Goal: Task Accomplishment & Management: Manage account settings

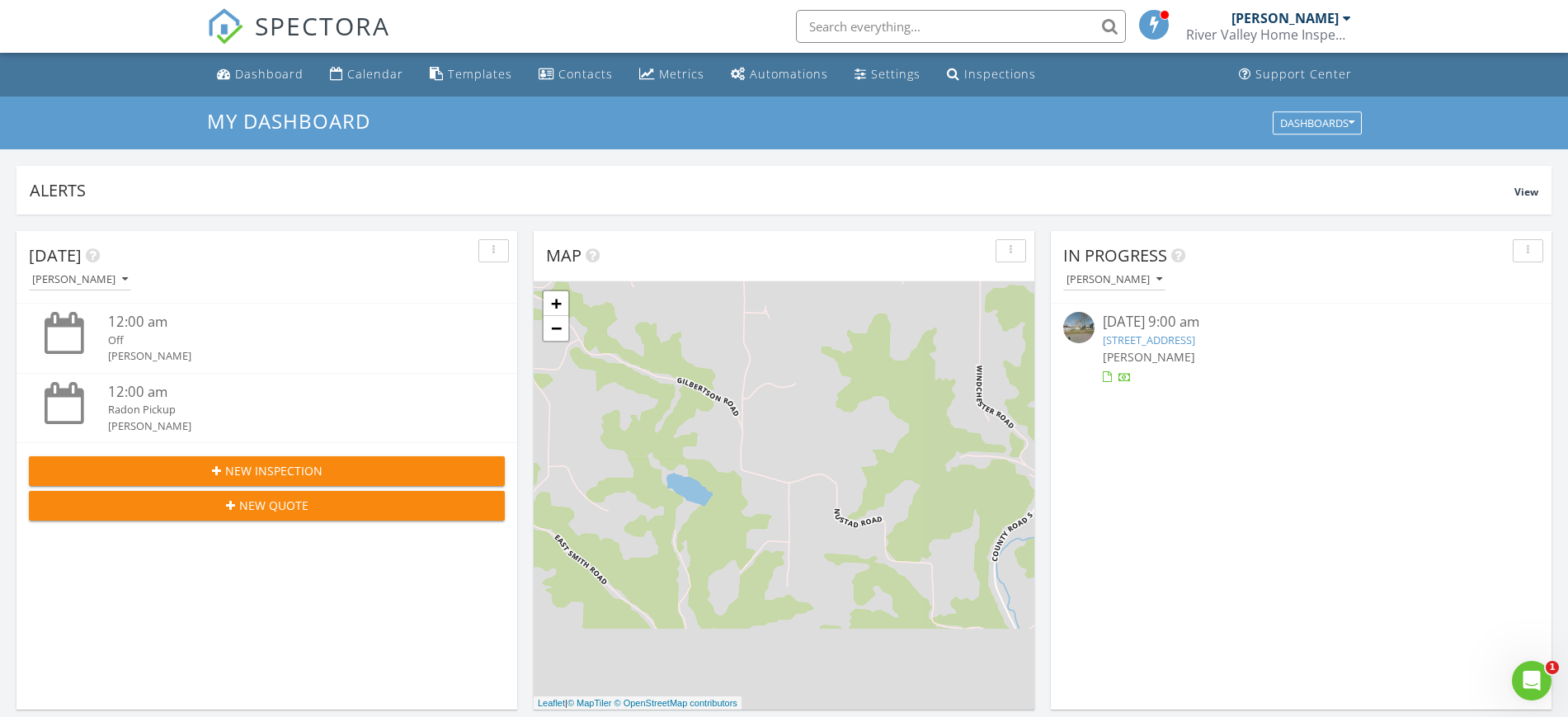
click at [1195, 332] on link "435A Division St, Union Center , WI 53962" at bounding box center [1149, 340] width 93 height 15
click at [1195, 338] on link "435A Division St, Union Center , WI 53962" at bounding box center [1149, 340] width 93 height 15
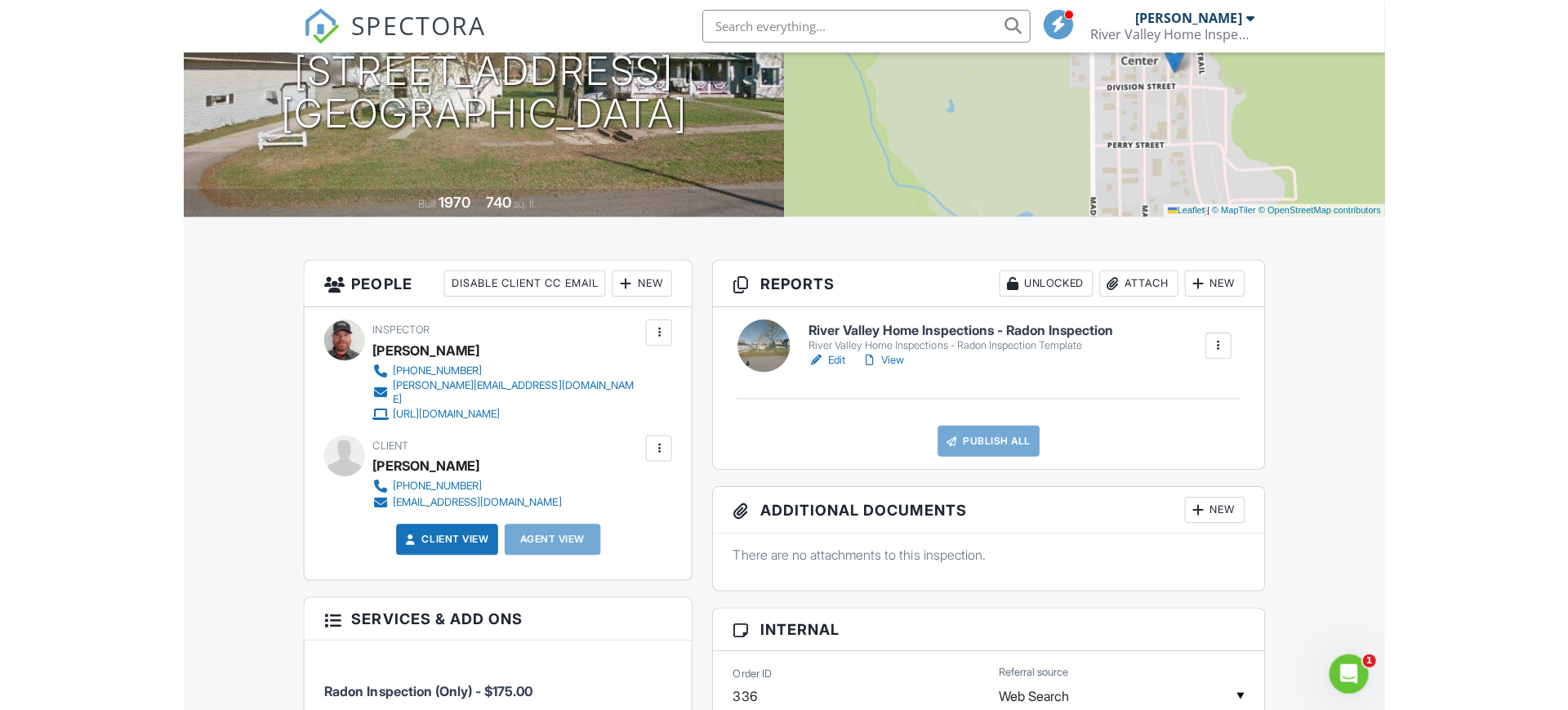
scroll to position [204, 0]
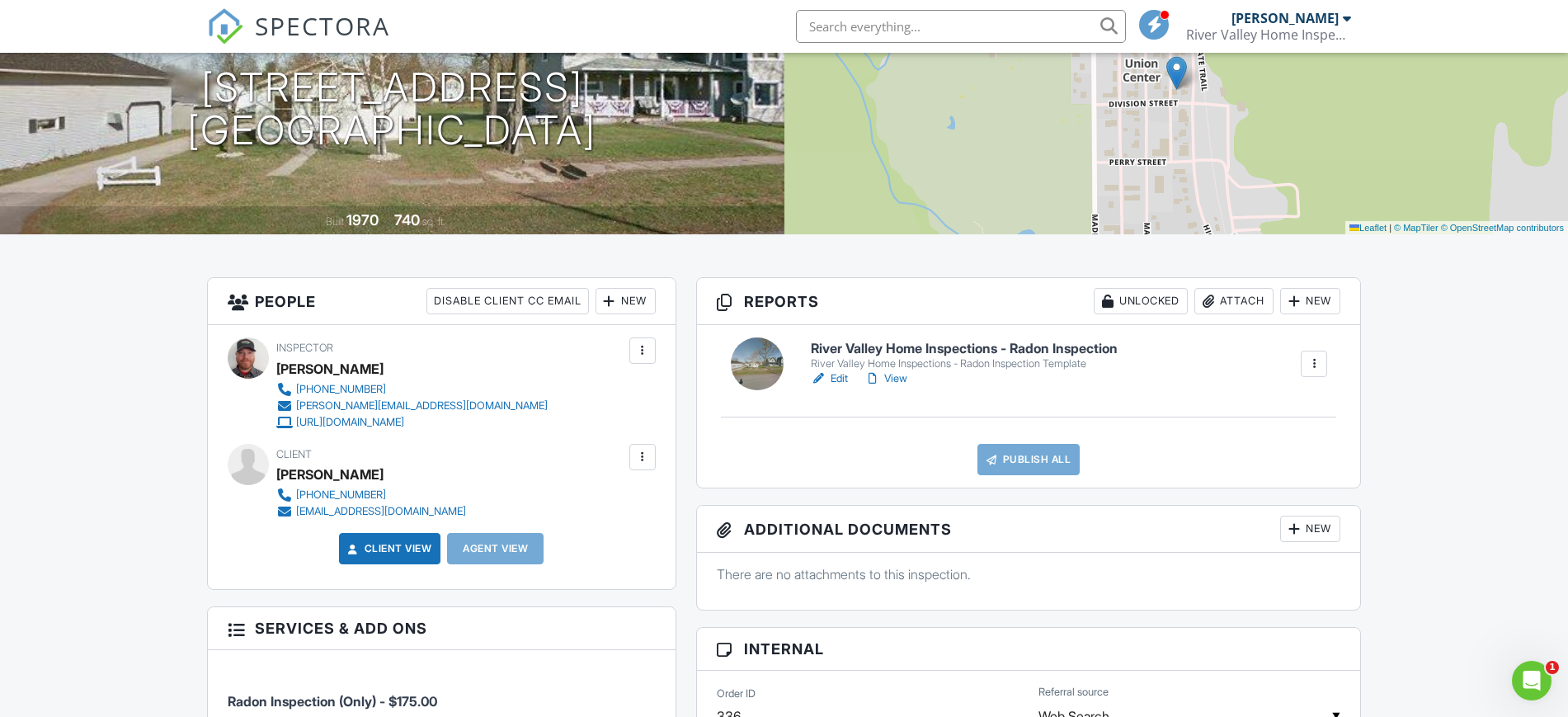
click at [1241, 304] on div "Attach" at bounding box center [1234, 300] width 79 height 27
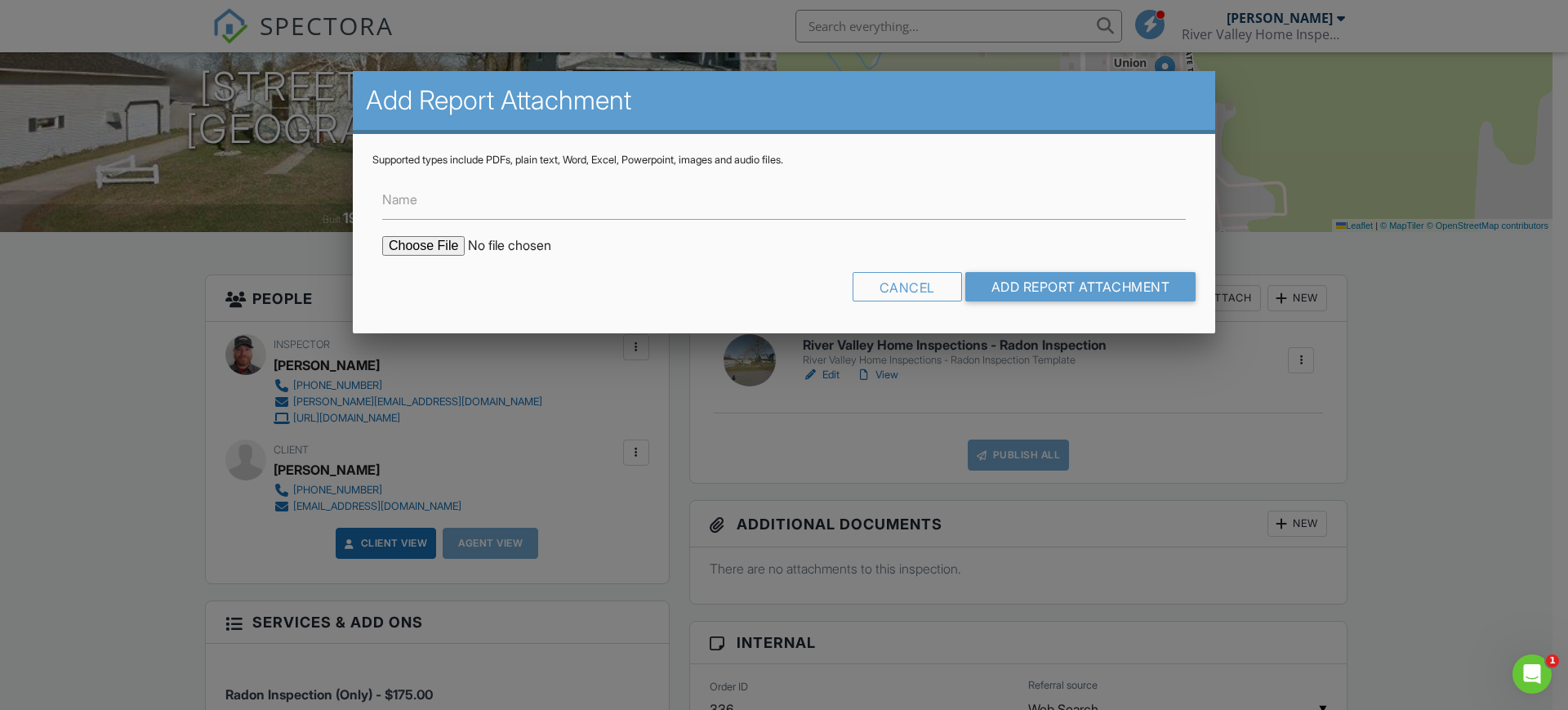
click at [436, 242] on input "file" at bounding box center [521, 246] width 277 height 20
type input "C:\fakepath\(Radon Report) 435A-Division-St.pdf"
click at [1007, 293] on input "Add Report Attachment" at bounding box center [1080, 287] width 231 height 29
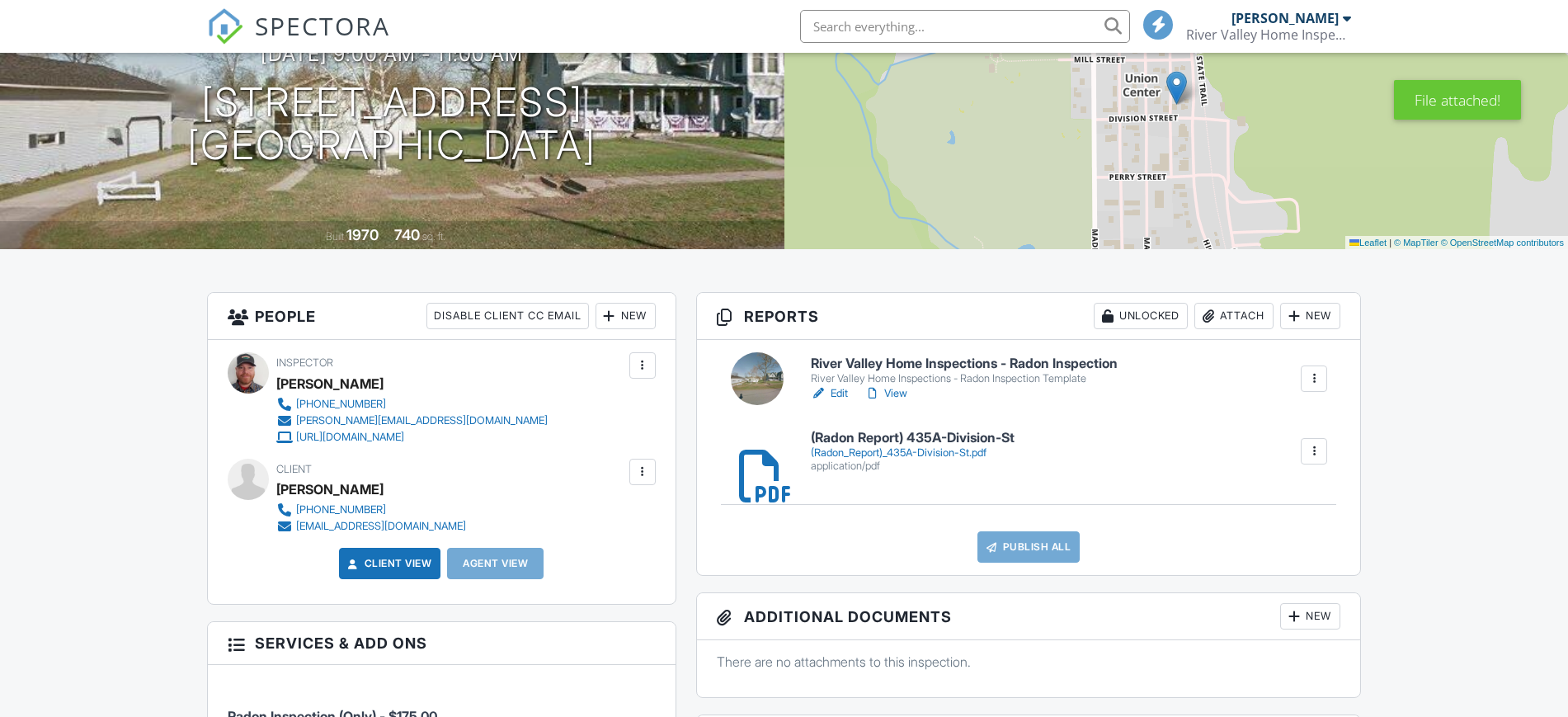
scroll to position [103, 0]
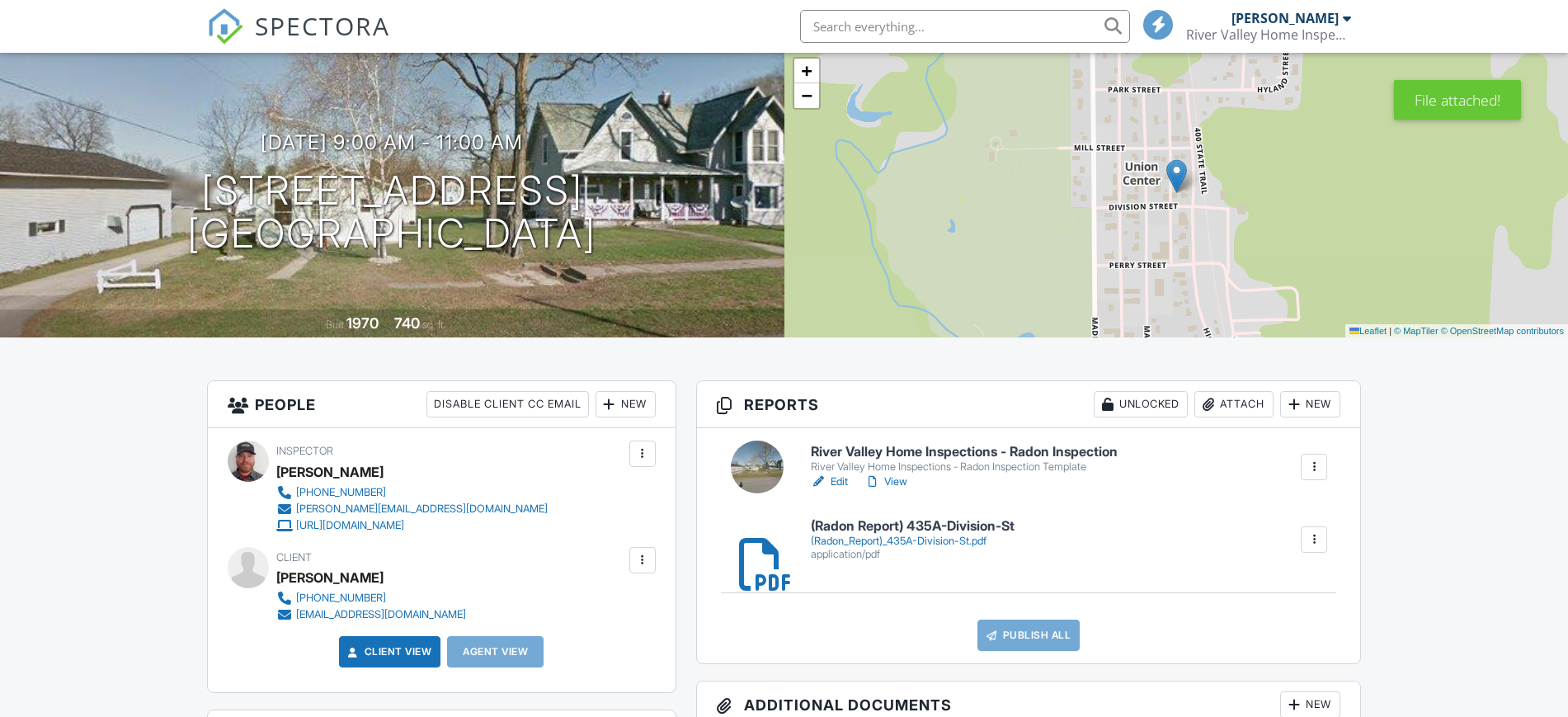
click at [934, 525] on h6 "(Radon Report) 435A-Division-St" at bounding box center [912, 527] width 203 height 15
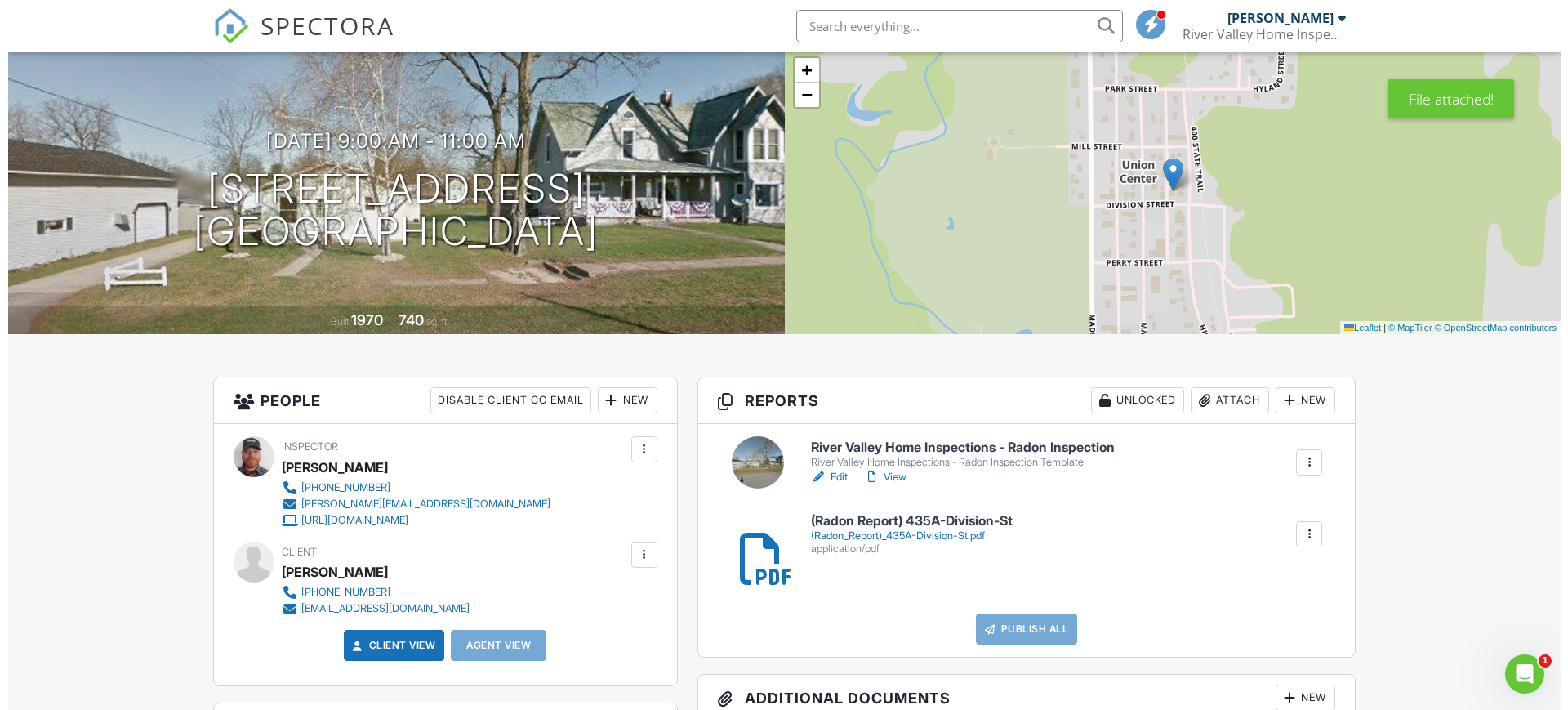
scroll to position [0, 0]
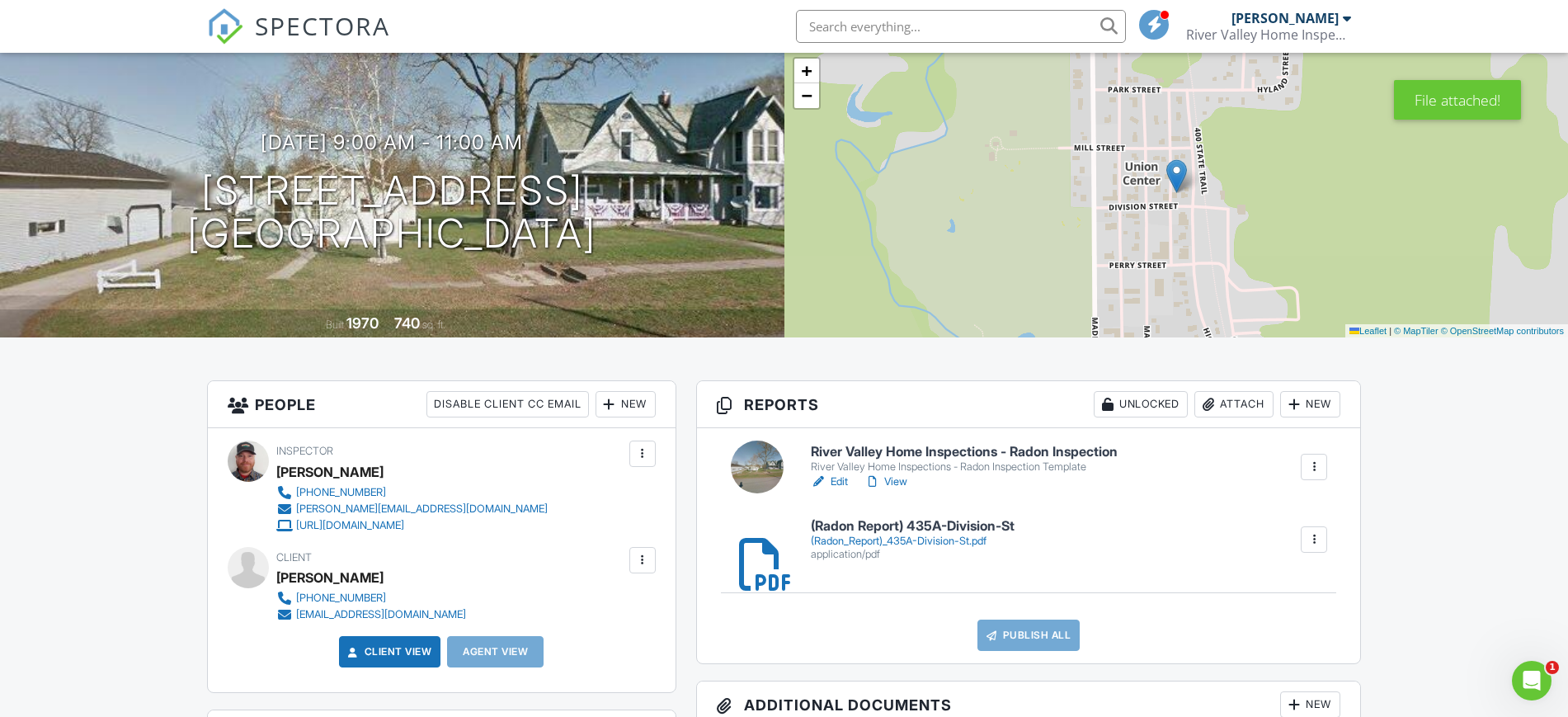
click at [1313, 473] on div at bounding box center [1314, 467] width 16 height 16
click at [1293, 590] on div "Delete" at bounding box center [1278, 599] width 35 height 18
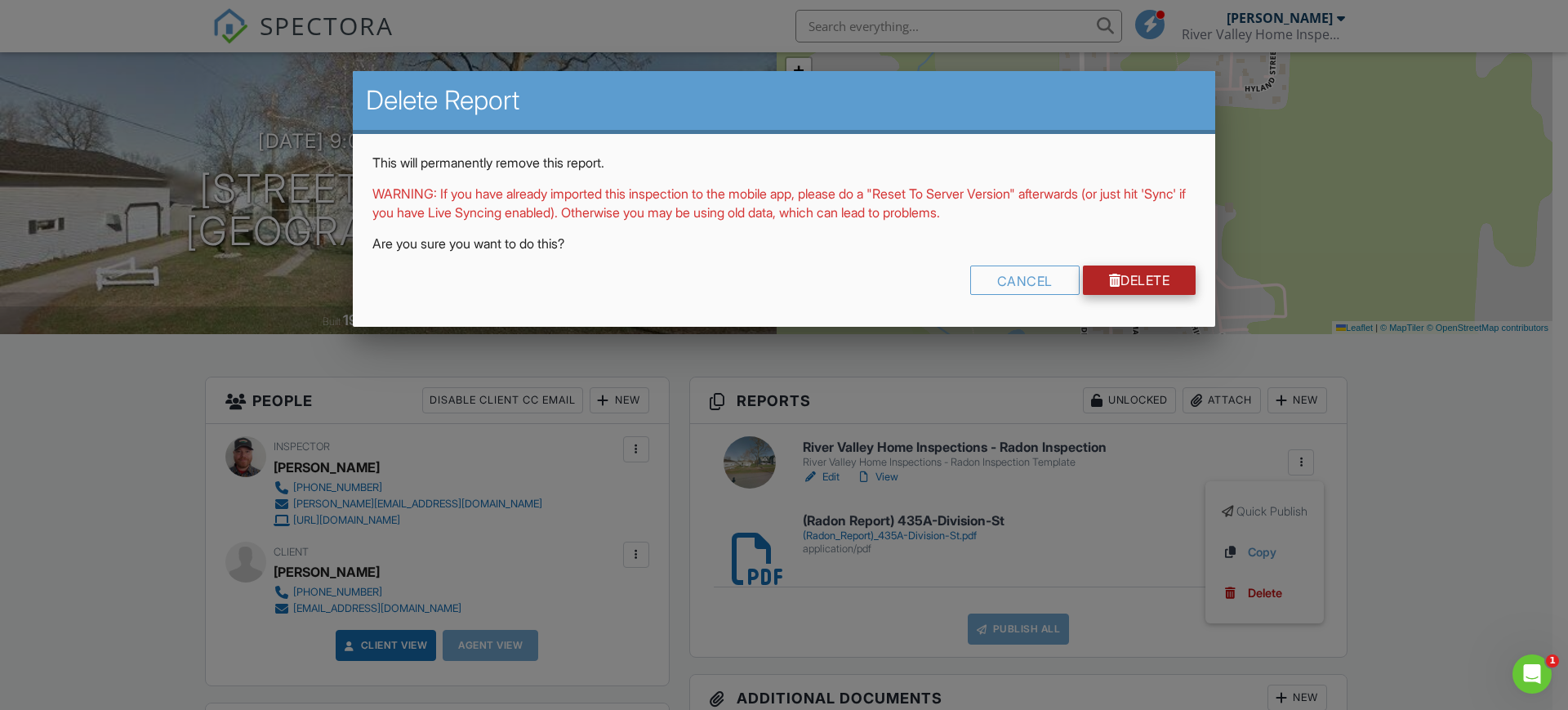
click at [1160, 280] on link "Delete" at bounding box center [1138, 280] width 113 height 29
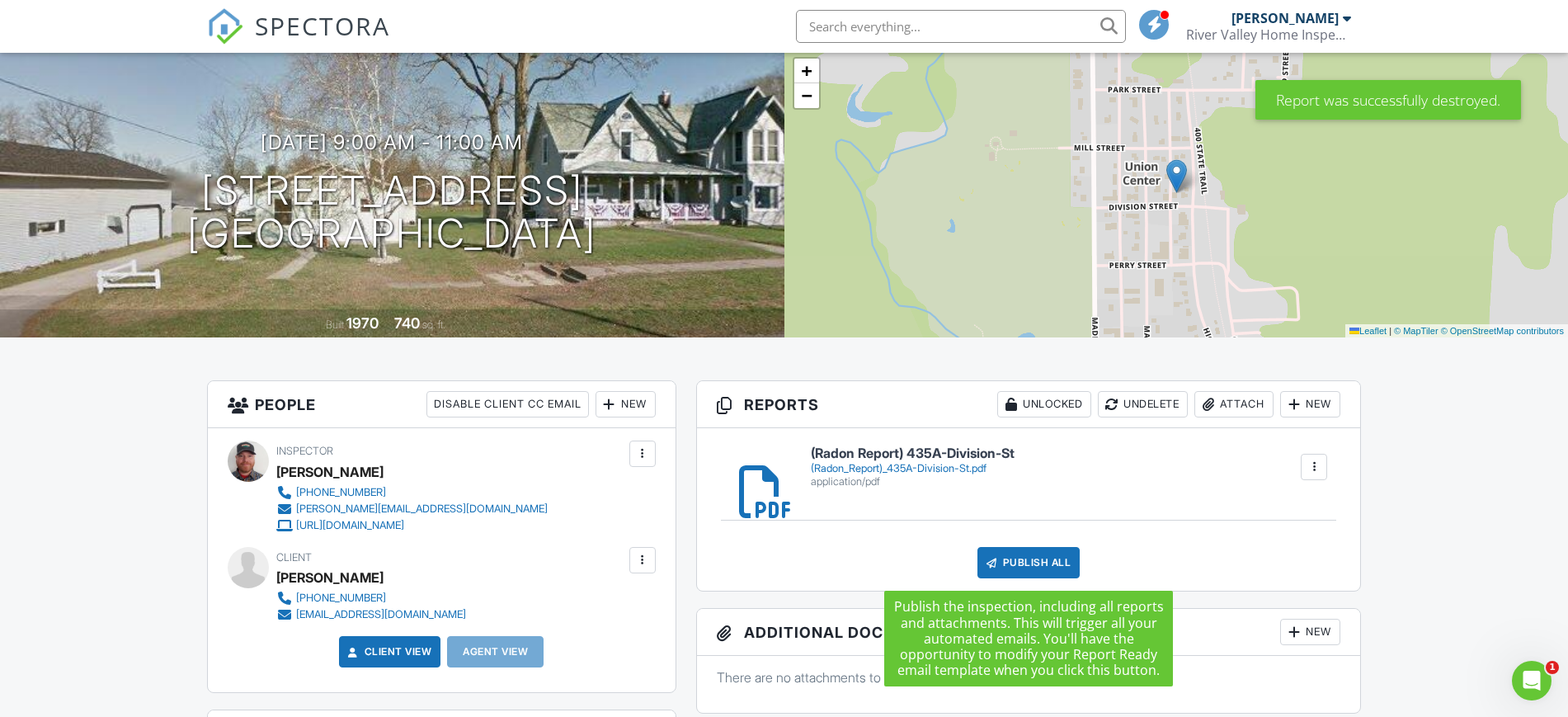
click at [1036, 569] on div "Publish All" at bounding box center [1029, 562] width 103 height 31
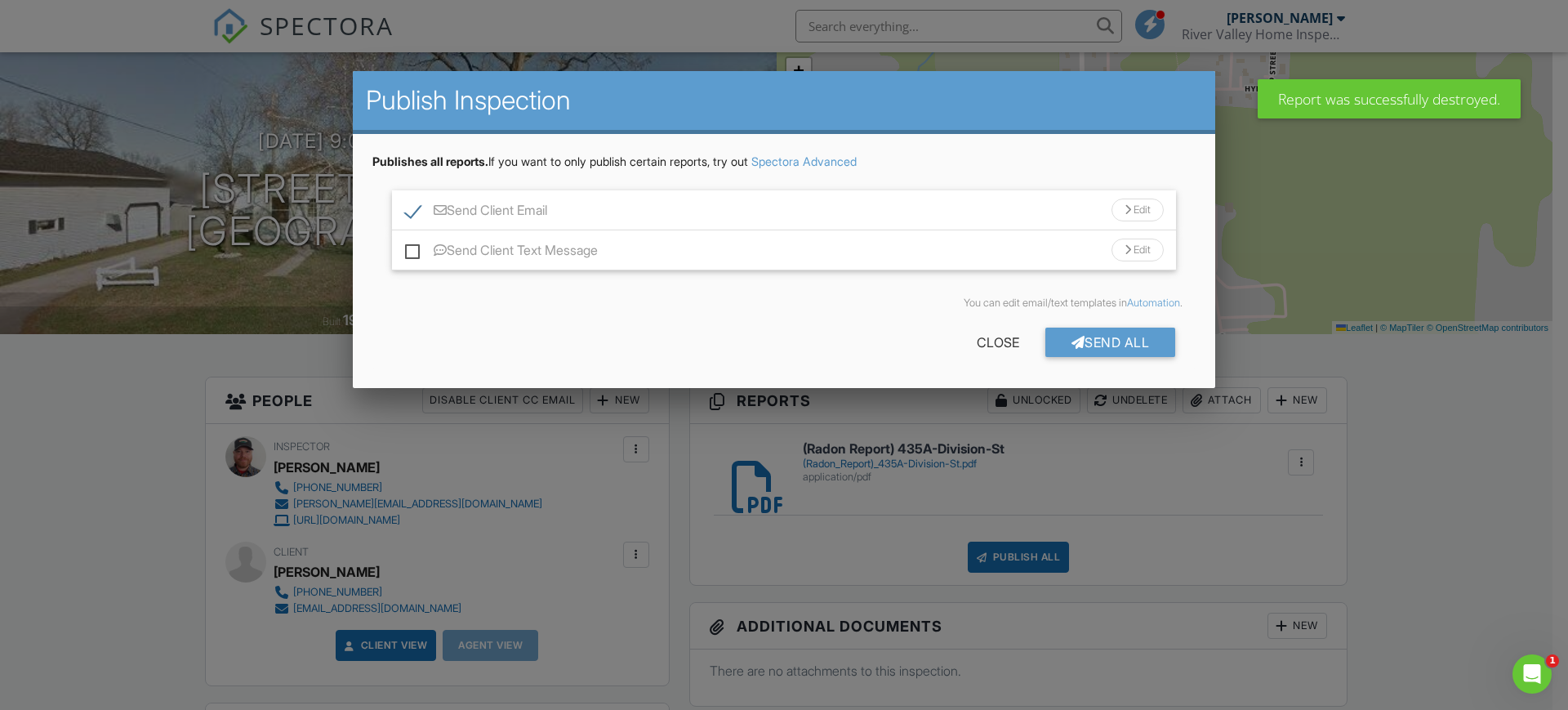
click at [541, 204] on label "Send Client Email" at bounding box center [476, 212] width 142 height 21
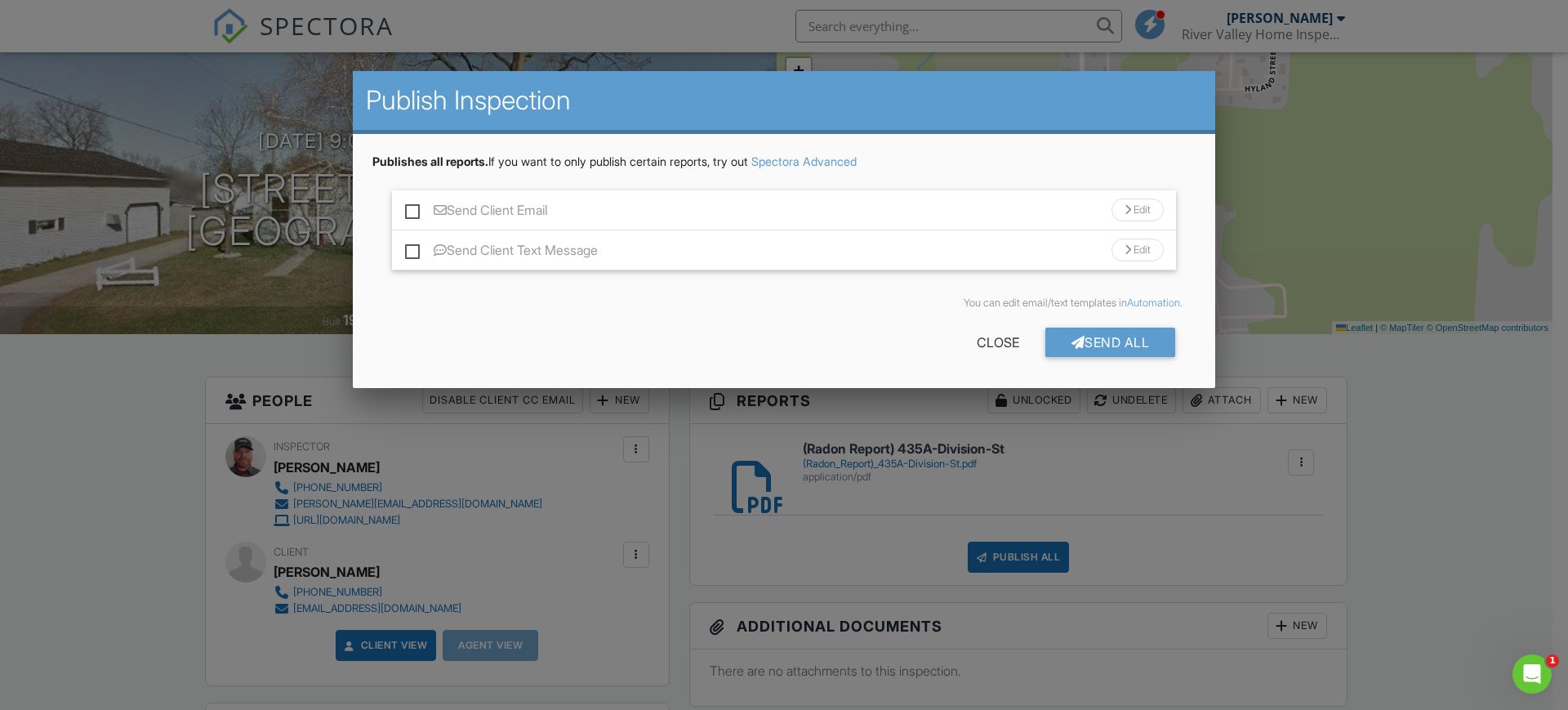
click at [477, 202] on label "Send Client Email" at bounding box center [476, 212] width 142 height 21
click at [416, 201] on input "Send Client Email" at bounding box center [411, 202] width 11 height 11
checkbox input "true"
click at [1136, 221] on div "Send Client Email Edit" at bounding box center [783, 210] width 784 height 40
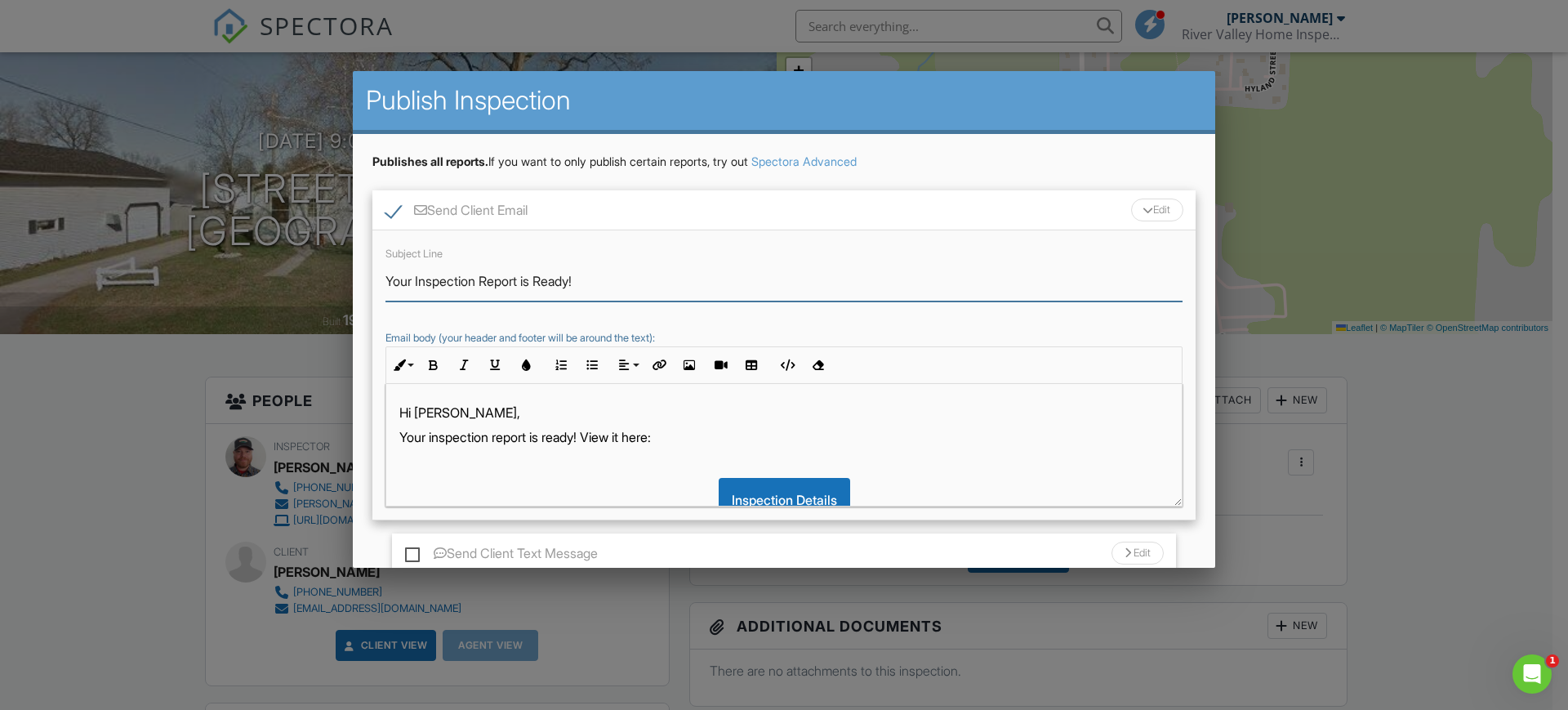
click at [479, 287] on input "Your Inspection Report is Ready!" at bounding box center [783, 281] width 797 height 40
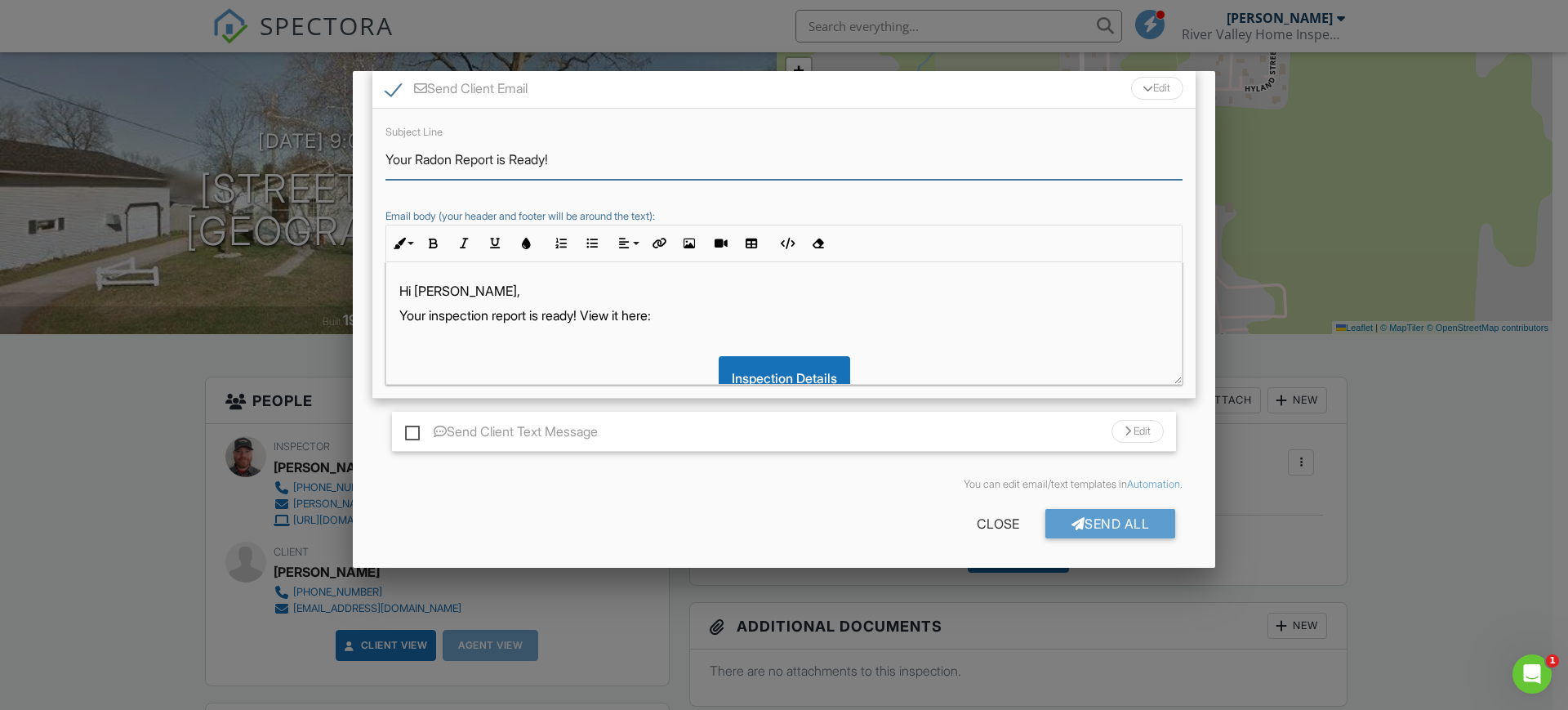
scroll to position [123, 0]
type input "Your Radon Report is Ready!"
click at [495, 312] on p "Your inspection report is ready! View it here:" at bounding box center [783, 314] width 769 height 18
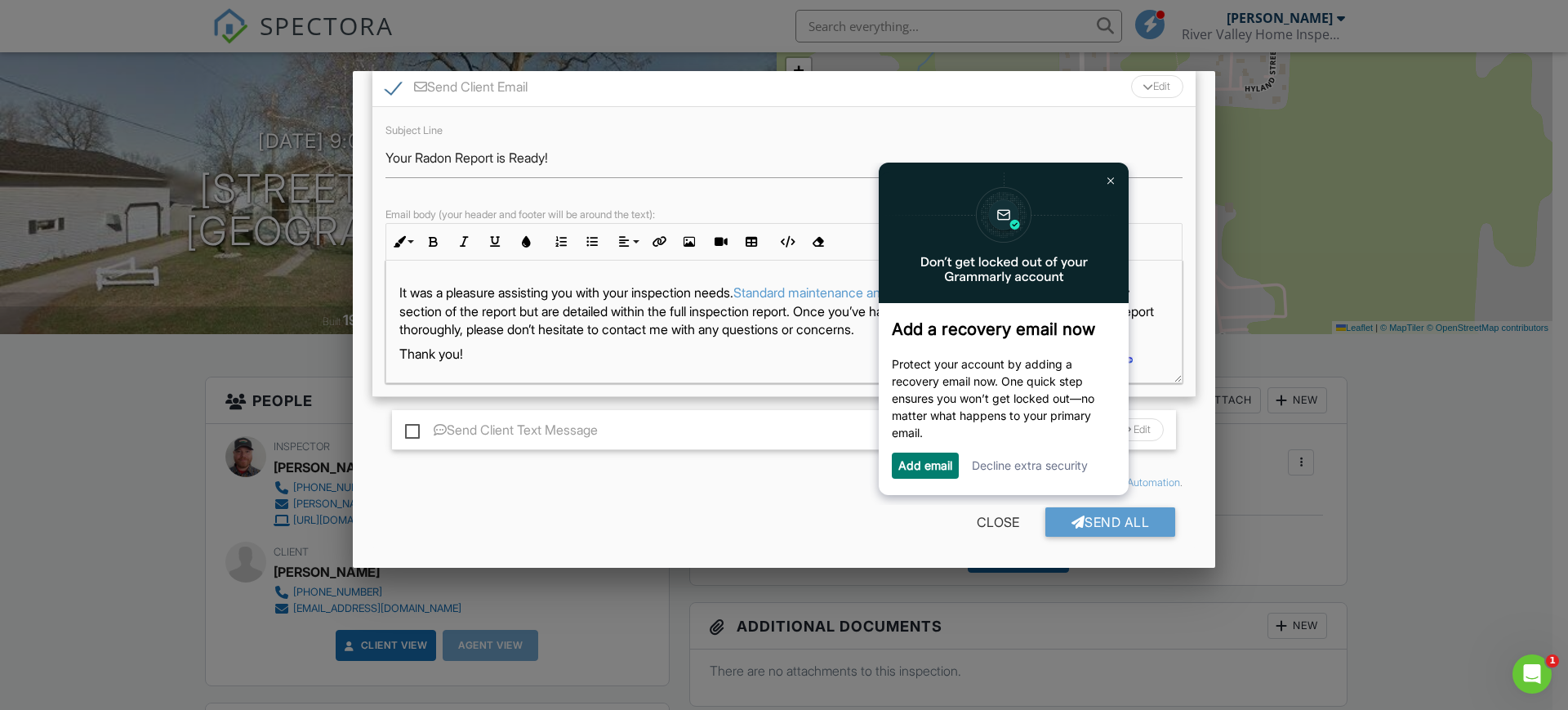
scroll to position [172, 0]
click at [1108, 180] on img at bounding box center [1109, 180] width 6 height 7
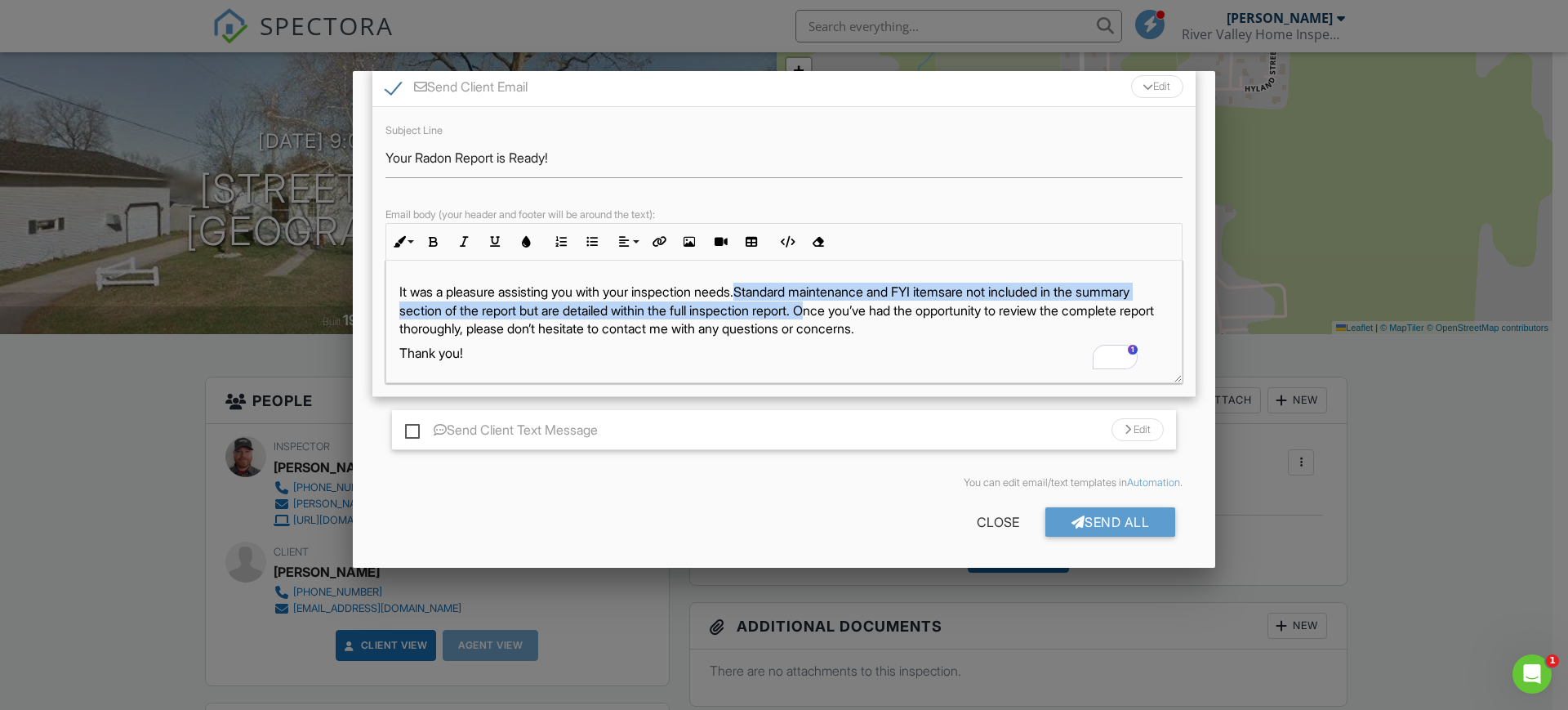
drag, startPoint x: 761, startPoint y: 288, endPoint x: 885, endPoint y: 306, distance: 125.3
click at [885, 306] on p "It was a pleasure assisting you with your inspection needs. Standard maintenanc…" at bounding box center [783, 310] width 769 height 54
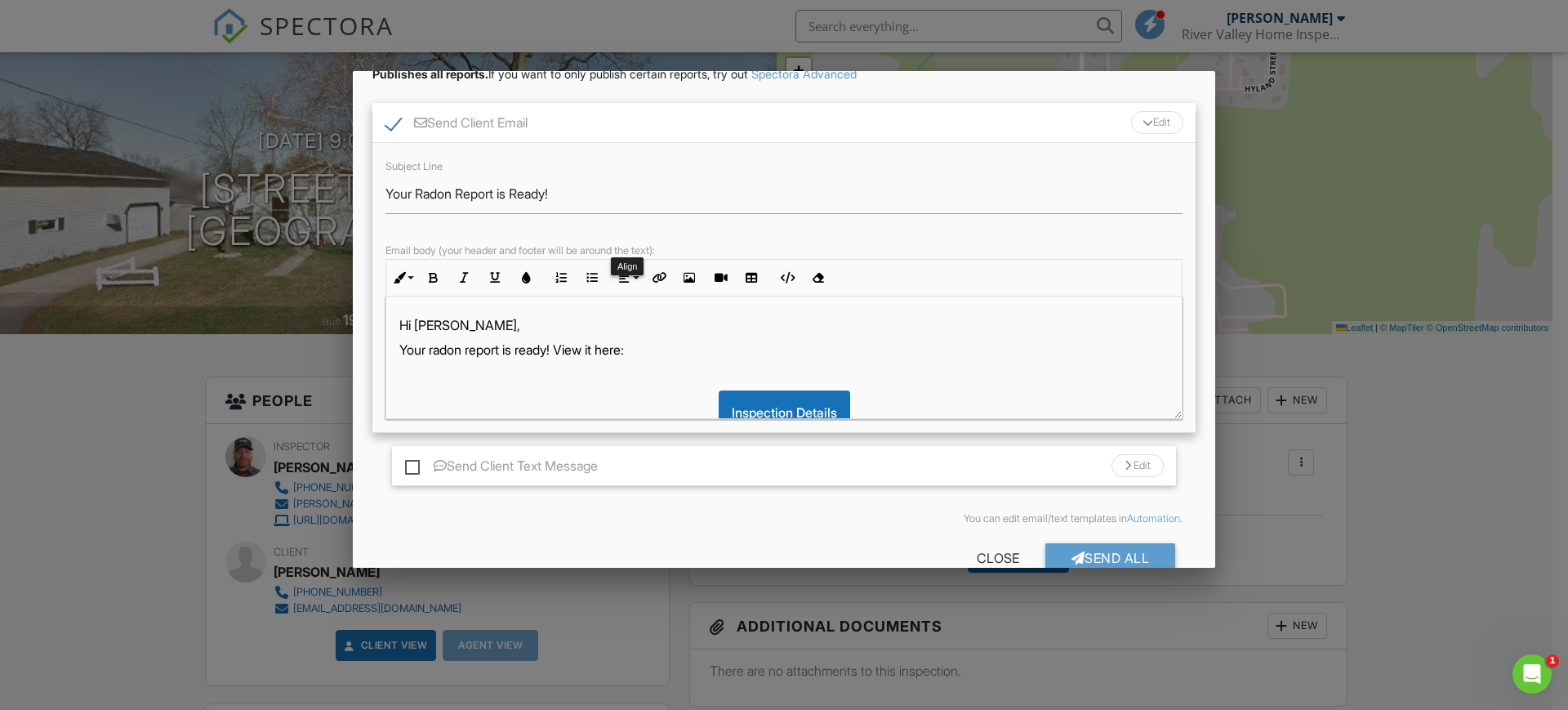
scroll to position [0, 0]
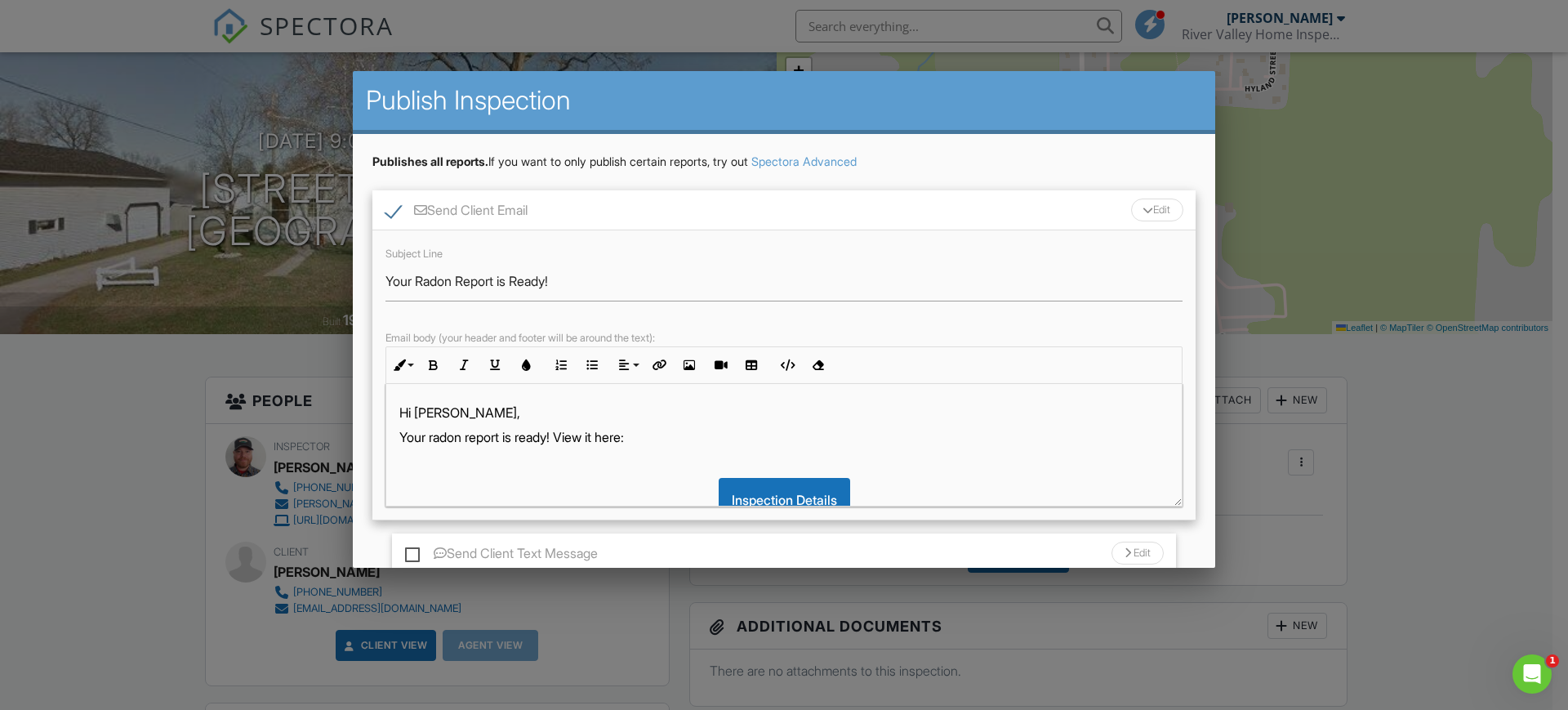
click at [1142, 207] on div at bounding box center [1147, 209] width 11 height 6
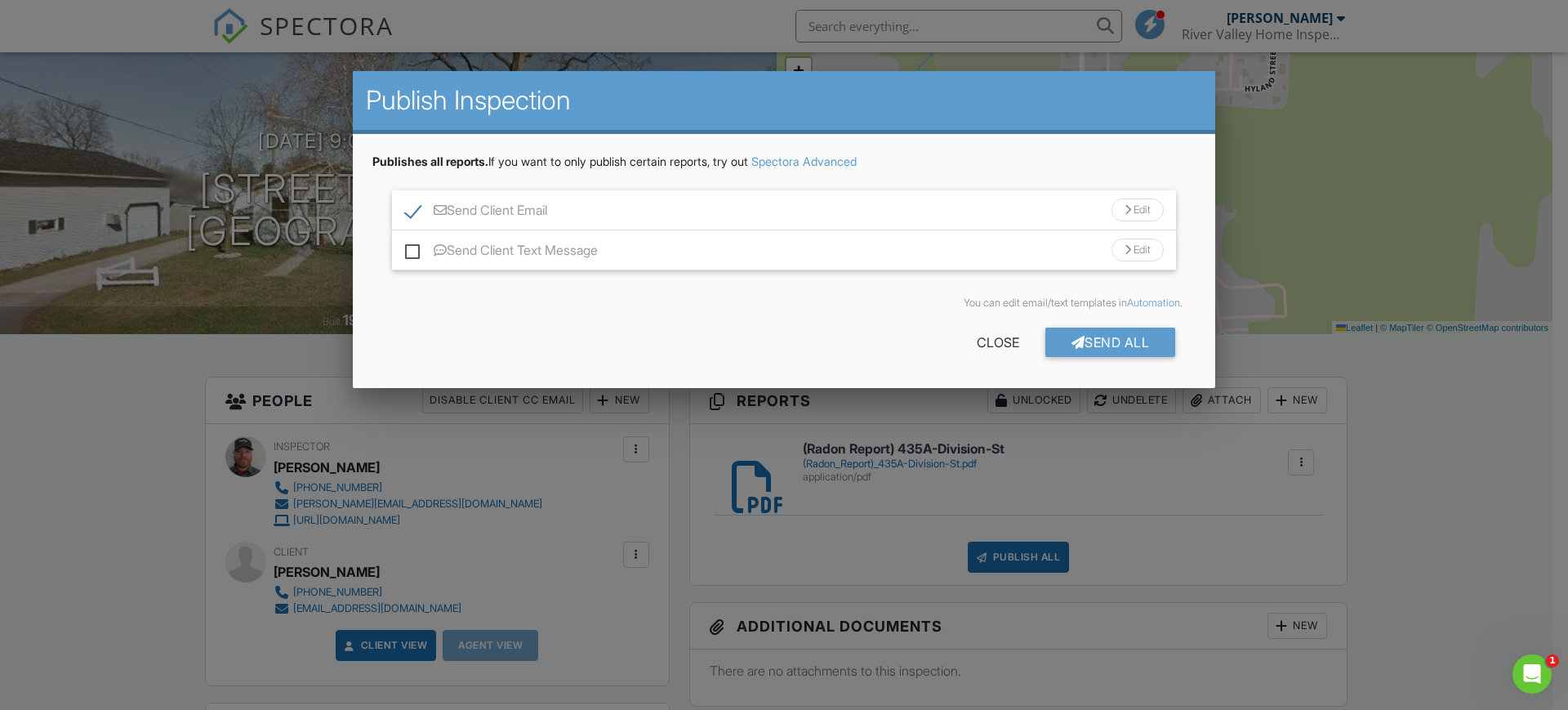
click at [1132, 206] on div "Edit" at bounding box center [1137, 209] width 53 height 23
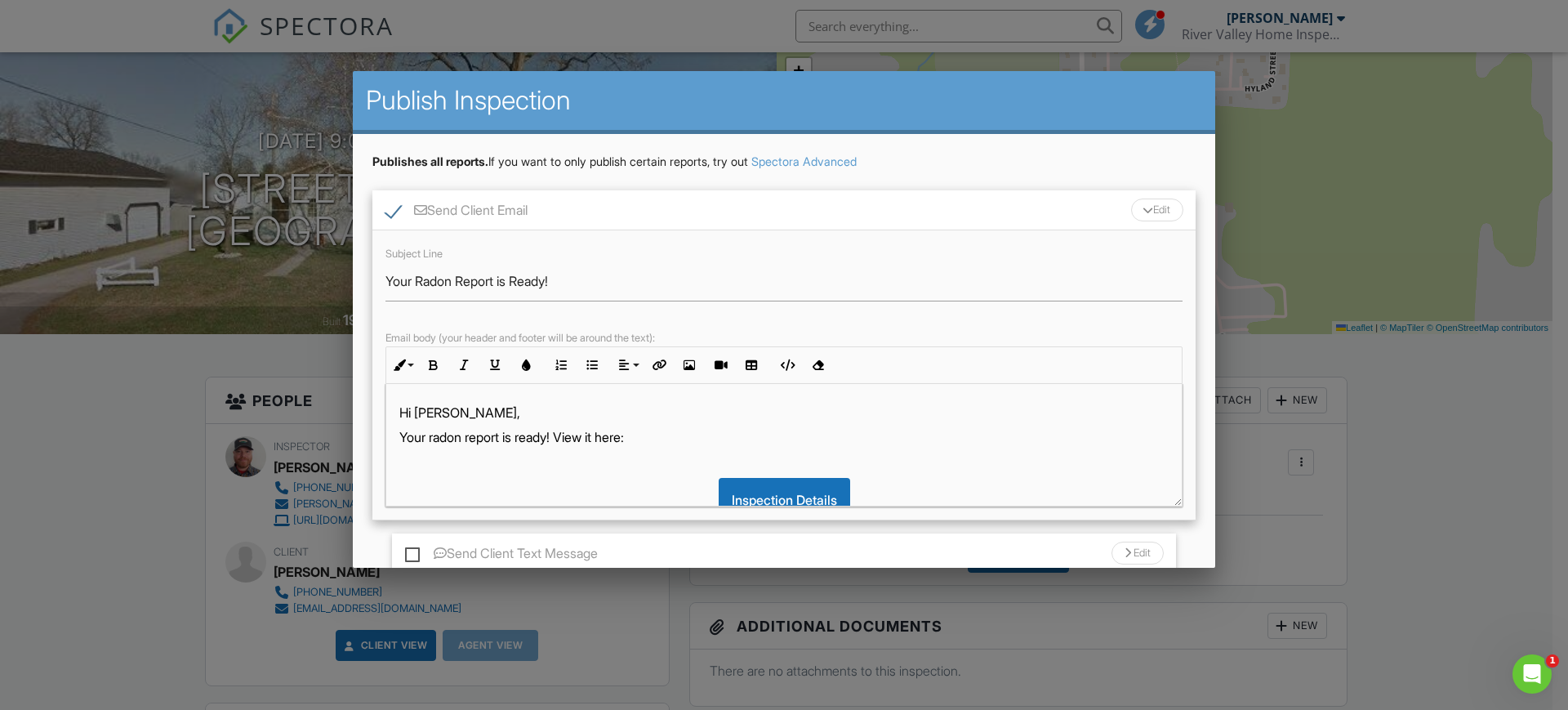
click at [1131, 205] on div "Edit" at bounding box center [1157, 209] width 53 height 23
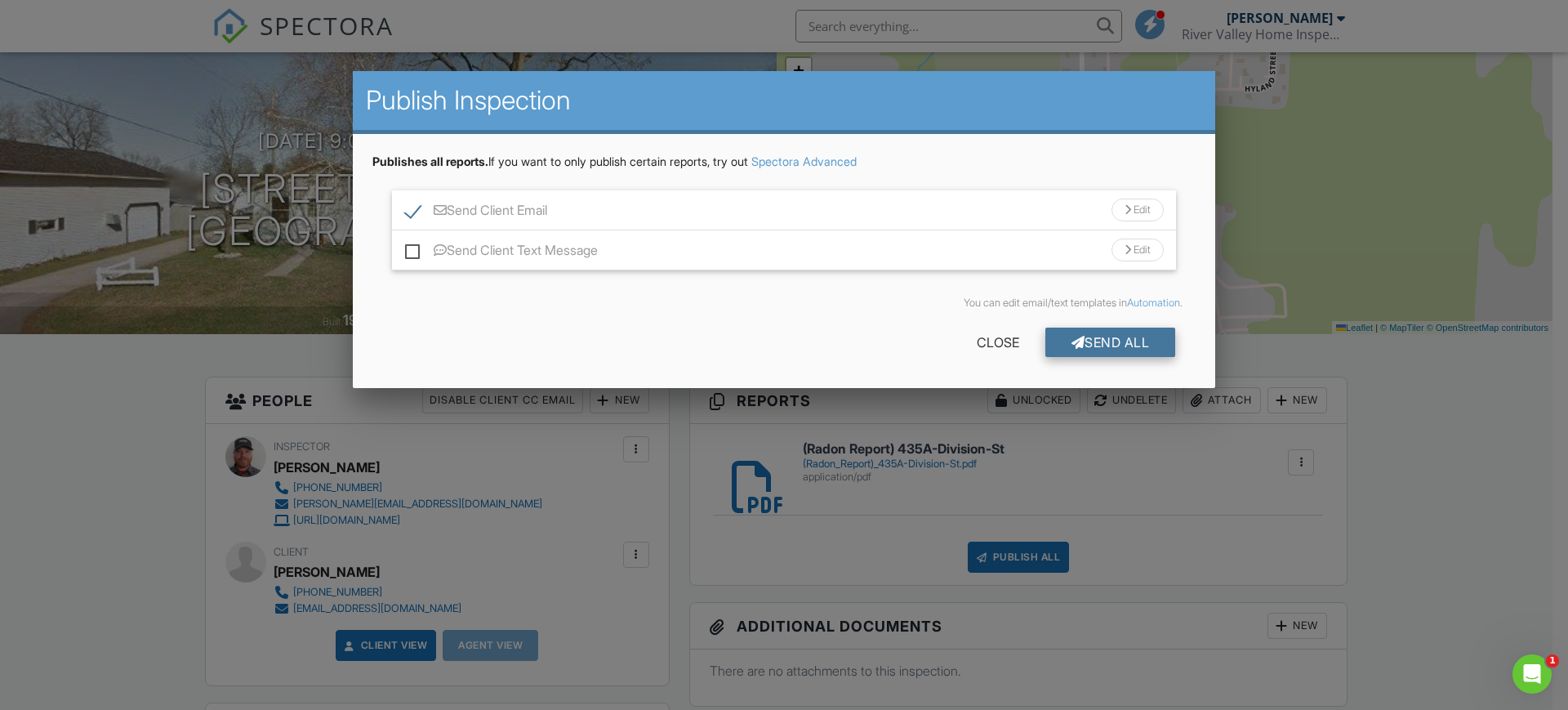
click at [1089, 345] on div "Send All" at bounding box center [1110, 342] width 131 height 29
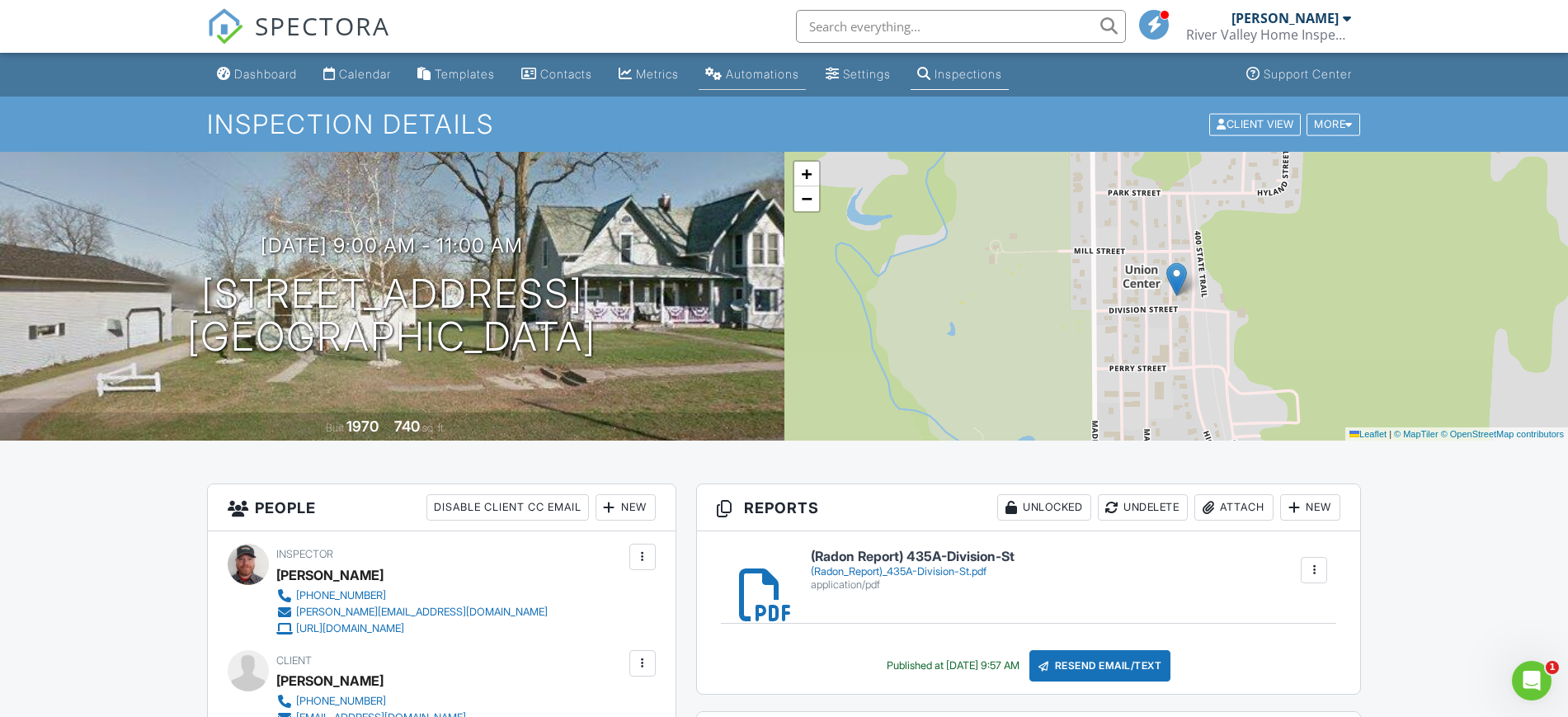
click at [795, 84] on link "Automations" at bounding box center [752, 74] width 107 height 30
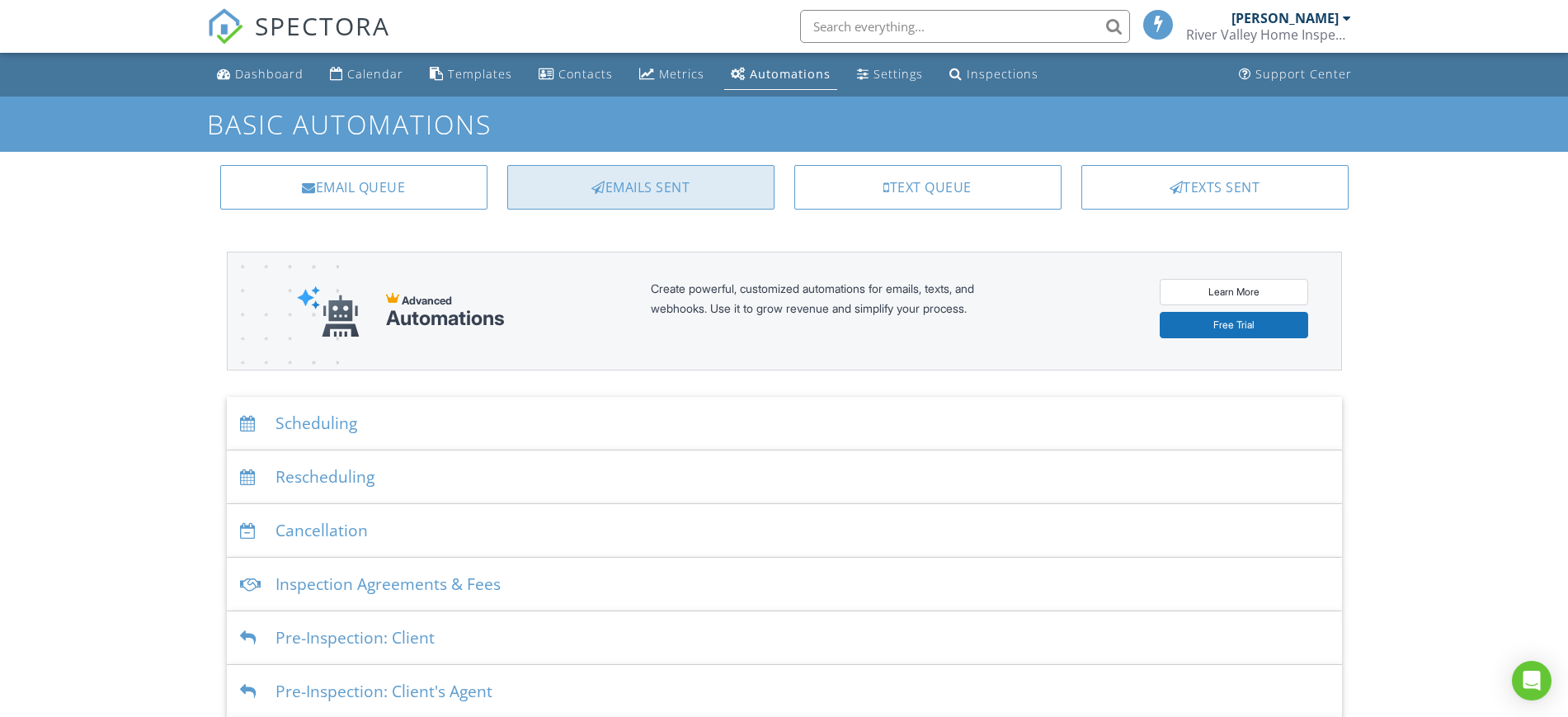
click at [728, 191] on div "Emails Sent" at bounding box center [641, 187] width 267 height 45
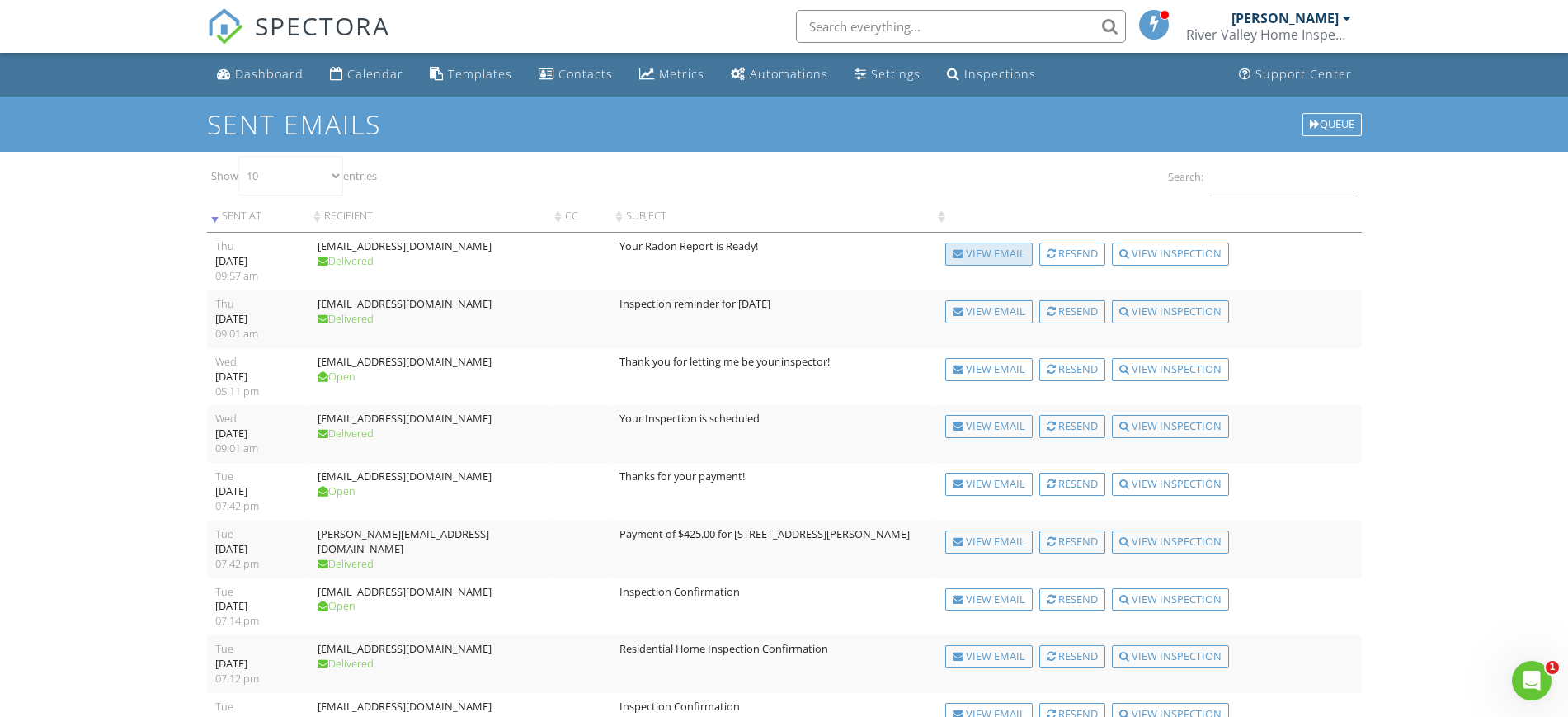
click at [1005, 245] on div "View Email" at bounding box center [988, 254] width 87 height 23
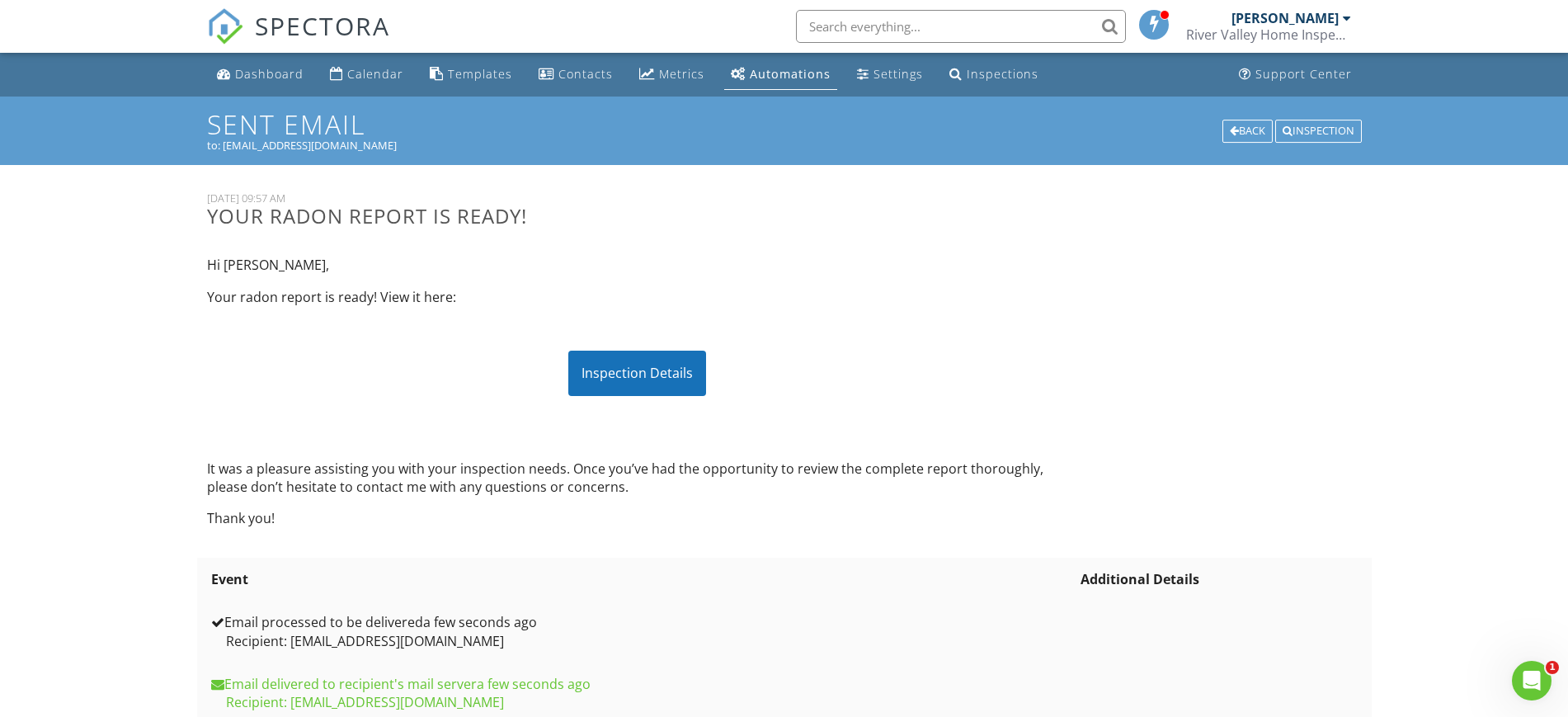
click at [615, 383] on div "Inspection Details" at bounding box center [637, 373] width 137 height 45
